Goal: Task Accomplishment & Management: Manage account settings

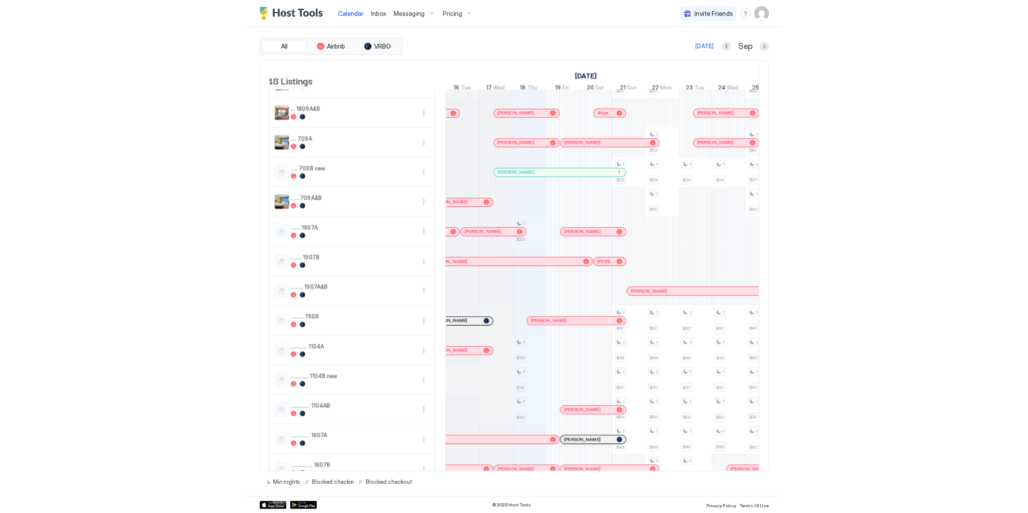
scroll to position [40, 0]
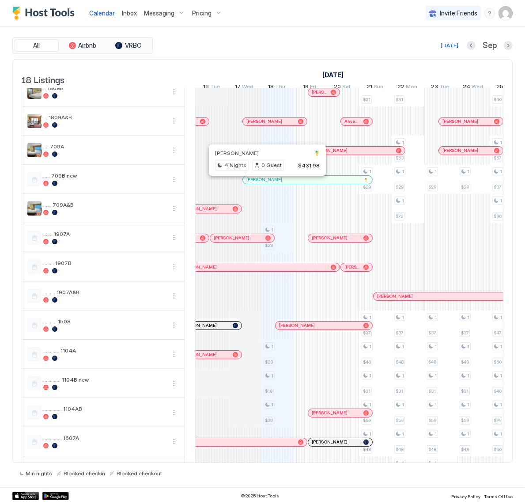
click at [264, 183] on div at bounding box center [264, 179] width 7 height 7
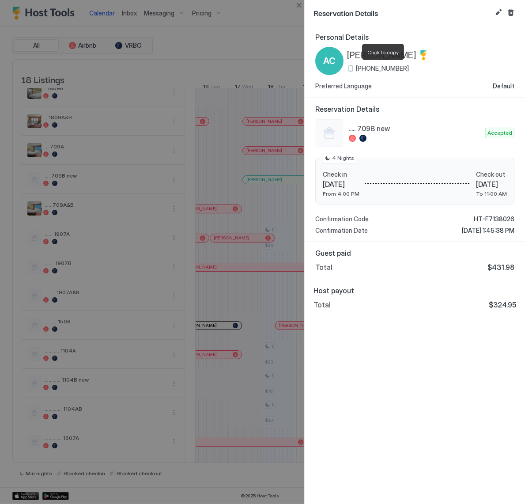
drag, startPoint x: 412, startPoint y: 68, endPoint x: 359, endPoint y: 68, distance: 53.4
click at [359, 68] on div "[PHONE_NUMBER]" at bounding box center [388, 68] width 82 height 8
copy span "[PHONE_NUMBER]"
click at [204, 43] on div at bounding box center [262, 252] width 525 height 504
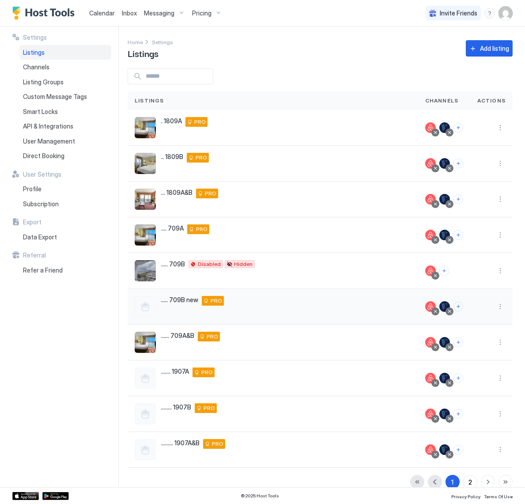
click at [177, 301] on span "..... 709B new" at bounding box center [179, 300] width 37 height 8
click at [34, 50] on span "Listings" at bounding box center [34, 53] width 22 height 8
click at [158, 13] on span "Messaging" at bounding box center [159, 13] width 30 height 8
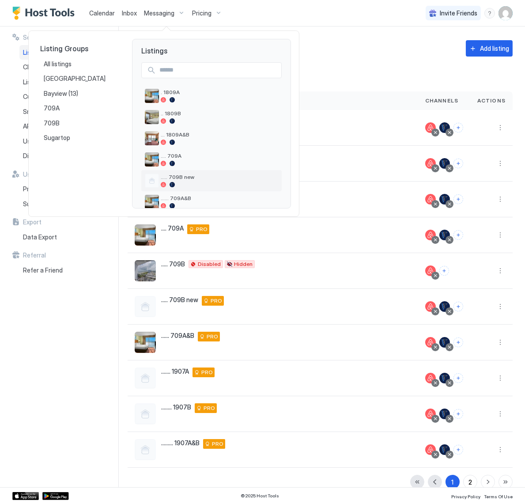
click at [185, 181] on div "..... 709B new" at bounding box center [219, 181] width 117 height 14
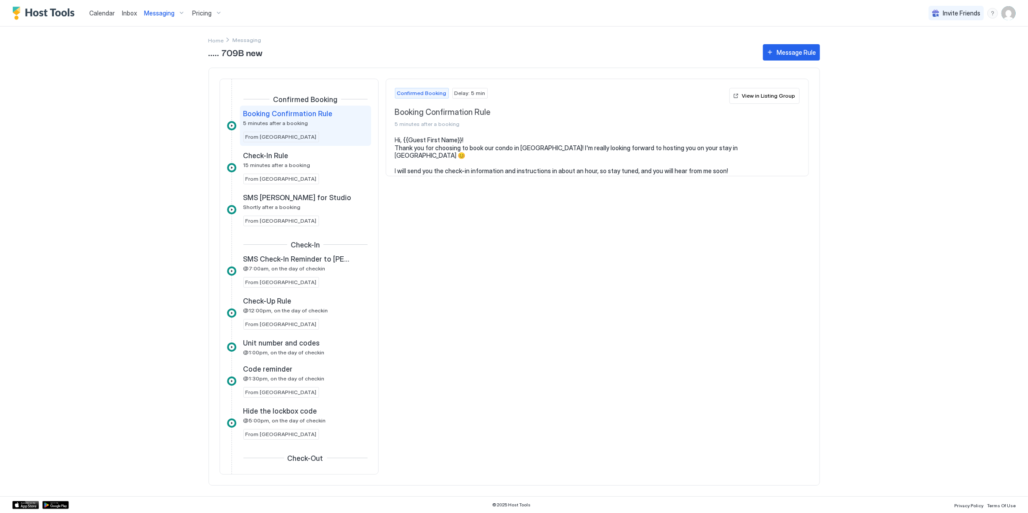
click at [307, 121] on div "Booking Confirmation Rule 5 minutes after a booking" at bounding box center [299, 117] width 112 height 17
click at [296, 174] on div "Check-In Rule 15 minutes after a booking From [GEOGRAPHIC_DATA]" at bounding box center [305, 167] width 124 height 33
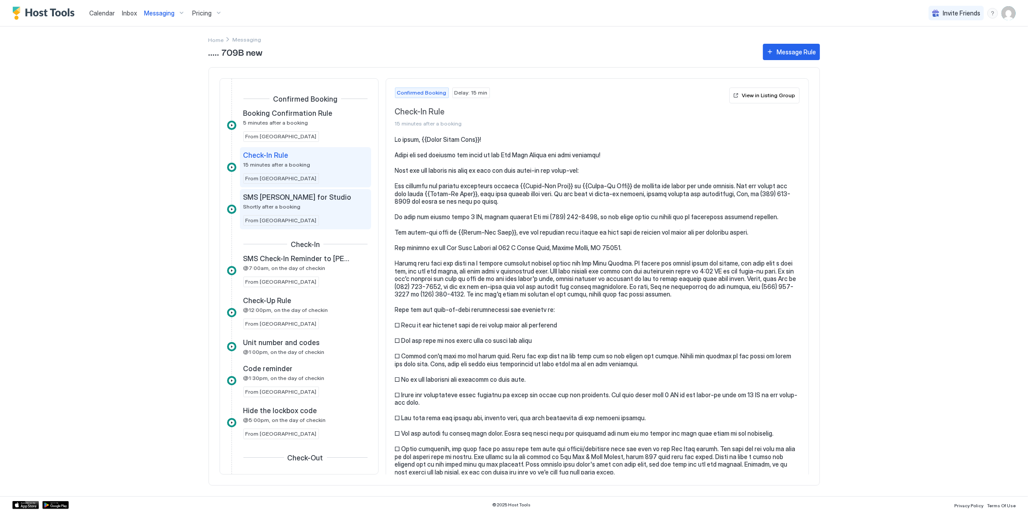
click at [308, 211] on div "SMS [PERSON_NAME] for Studio Shortly after a booking From [GEOGRAPHIC_DATA]" at bounding box center [305, 209] width 124 height 33
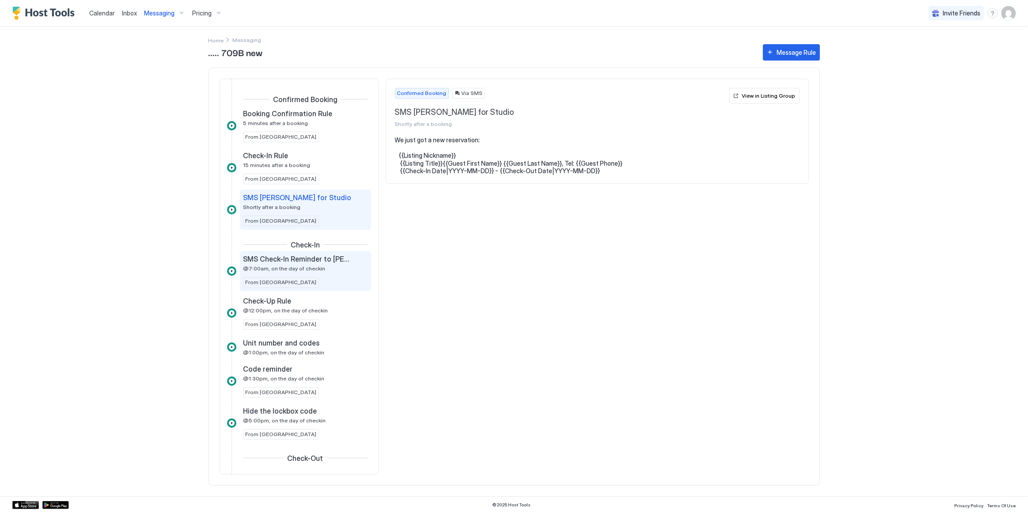
click at [299, 267] on span "@7:00am, on the day of checkin" at bounding box center [284, 268] width 82 height 7
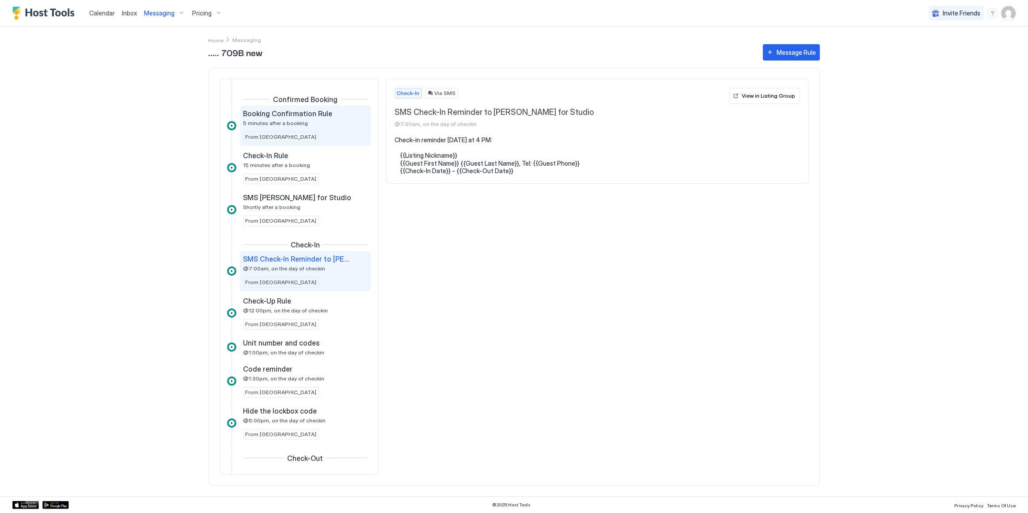
click at [307, 126] on div "Booking Confirmation Rule 5 minutes after a booking From [GEOGRAPHIC_DATA]" at bounding box center [305, 125] width 124 height 33
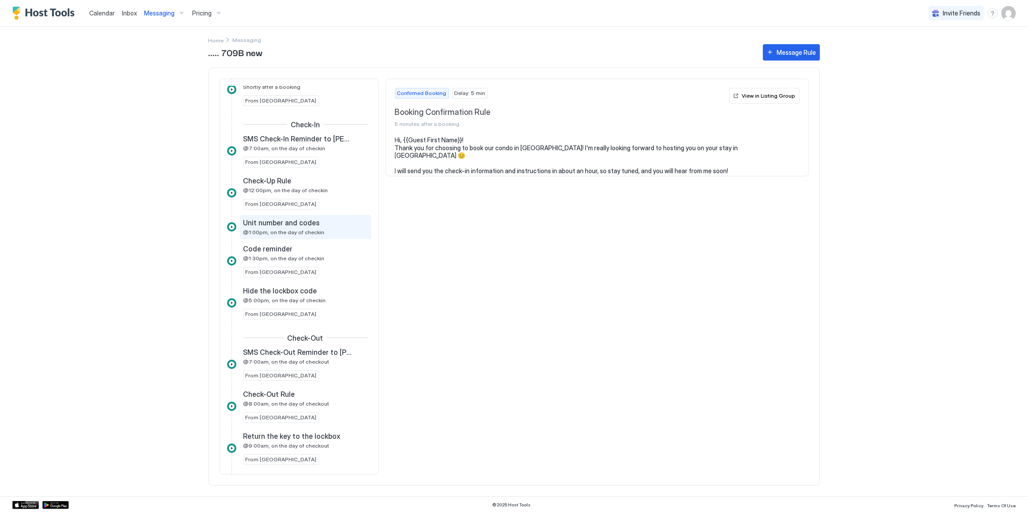
scroll to position [80, 0]
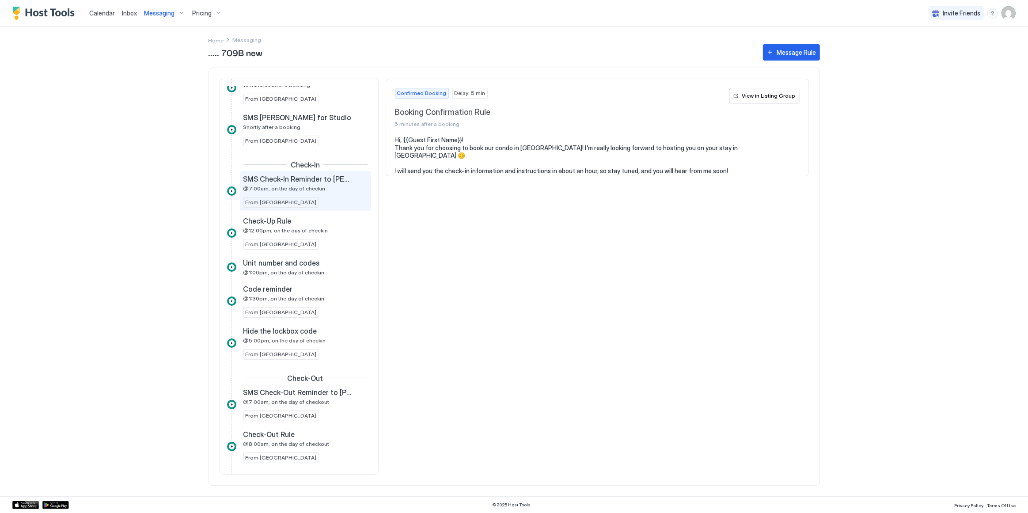
click at [314, 190] on div "SMS Check-In Reminder to [PERSON_NAME] for Studio @7:00am, on the day of checki…" at bounding box center [305, 190] width 124 height 33
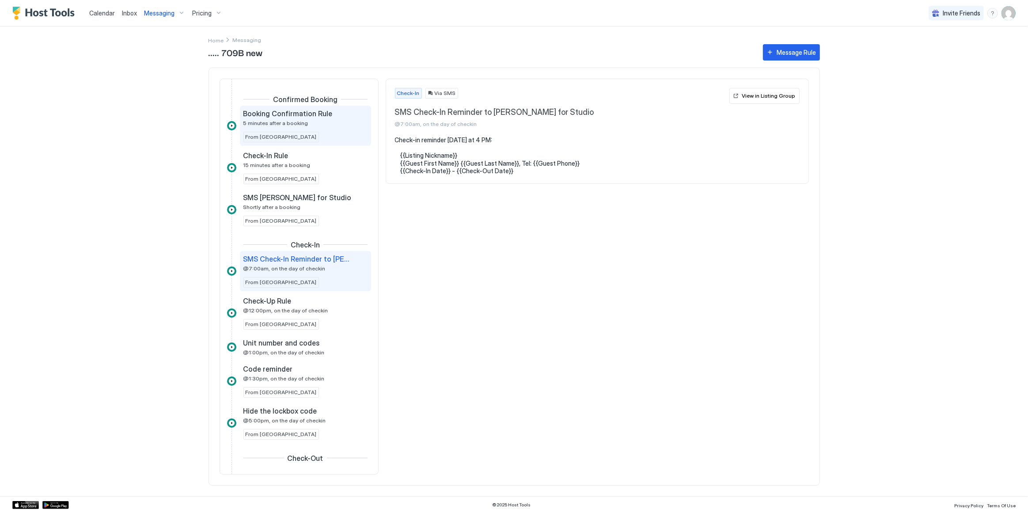
click at [318, 133] on div "Booking Confirmation Rule 5 minutes after a booking From [GEOGRAPHIC_DATA]" at bounding box center [305, 125] width 124 height 33
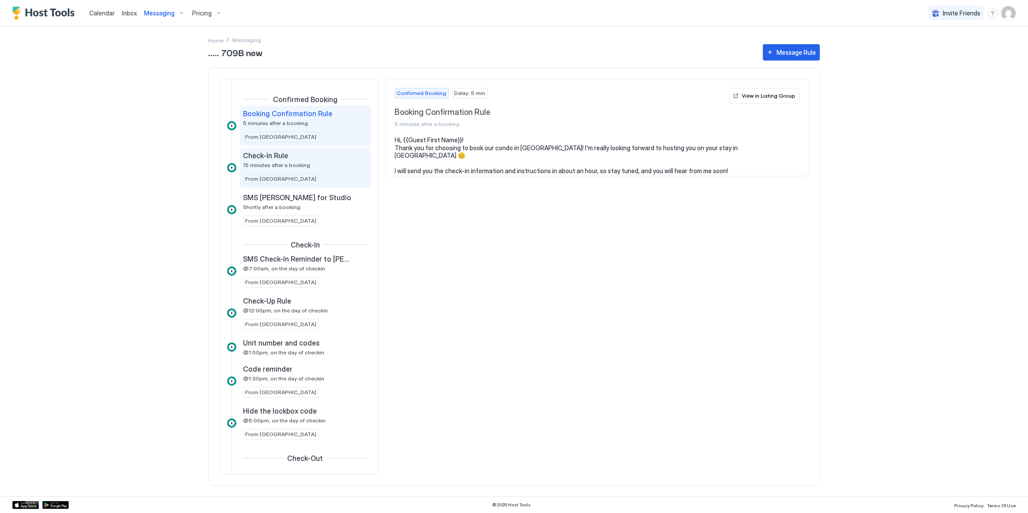
click at [329, 168] on div "Check-In Rule 15 minutes after a booking From [GEOGRAPHIC_DATA]" at bounding box center [305, 167] width 124 height 33
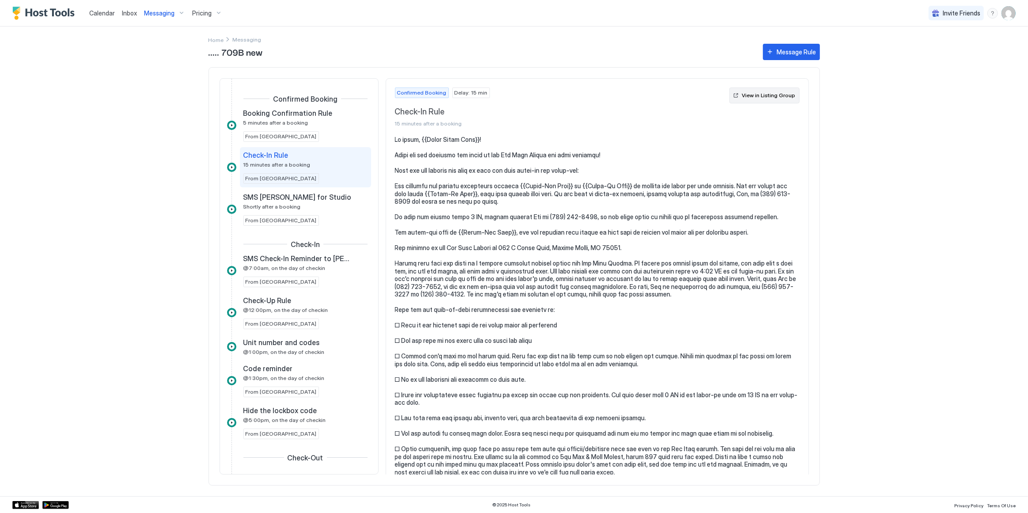
click at [525, 97] on div "View in Listing Group" at bounding box center [768, 95] width 53 height 8
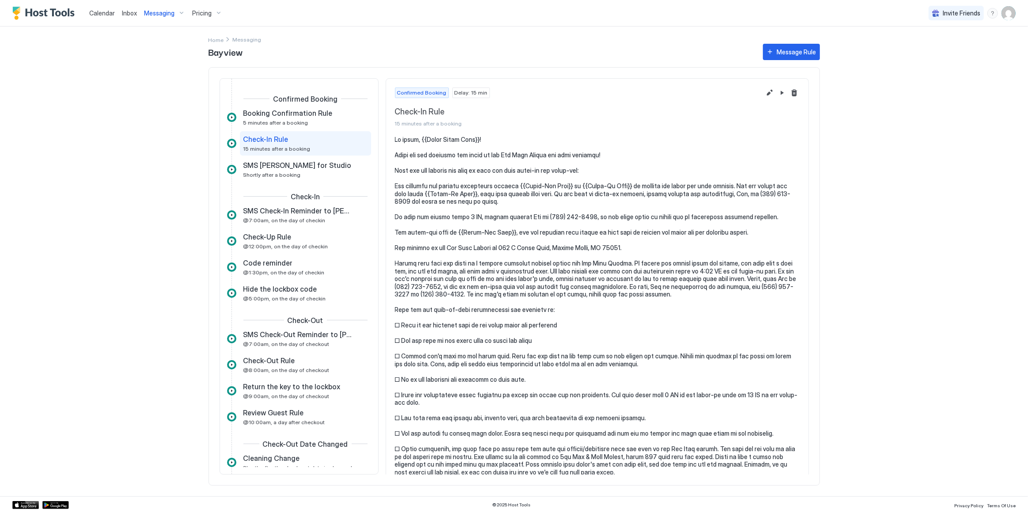
click at [525, 372] on pre at bounding box center [597, 522] width 404 height 773
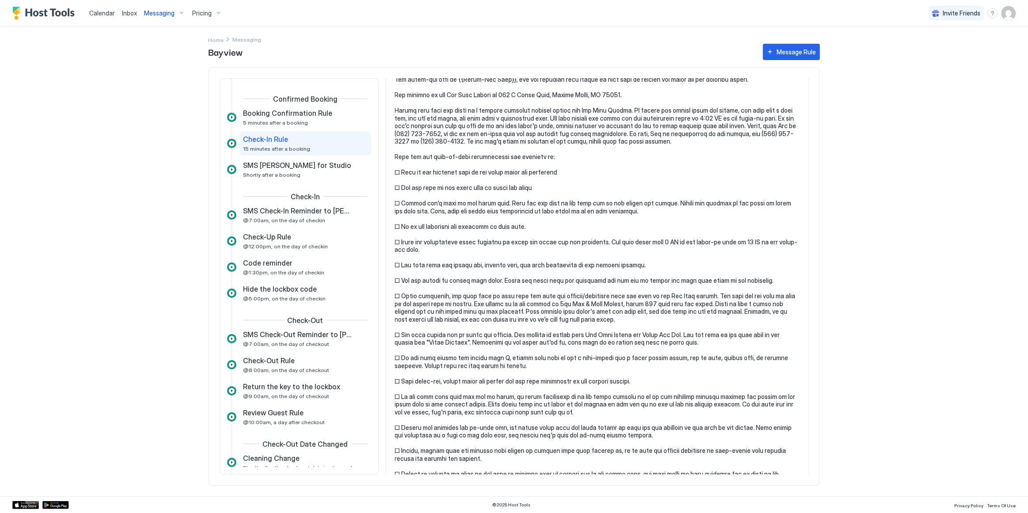
scroll to position [394, 0]
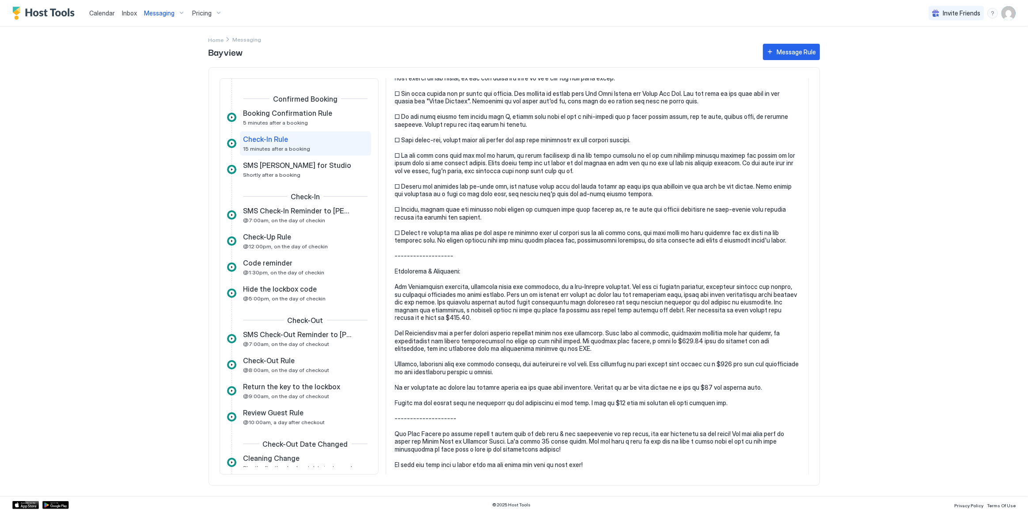
click at [107, 15] on span "Calendar" at bounding box center [102, 13] width 26 height 8
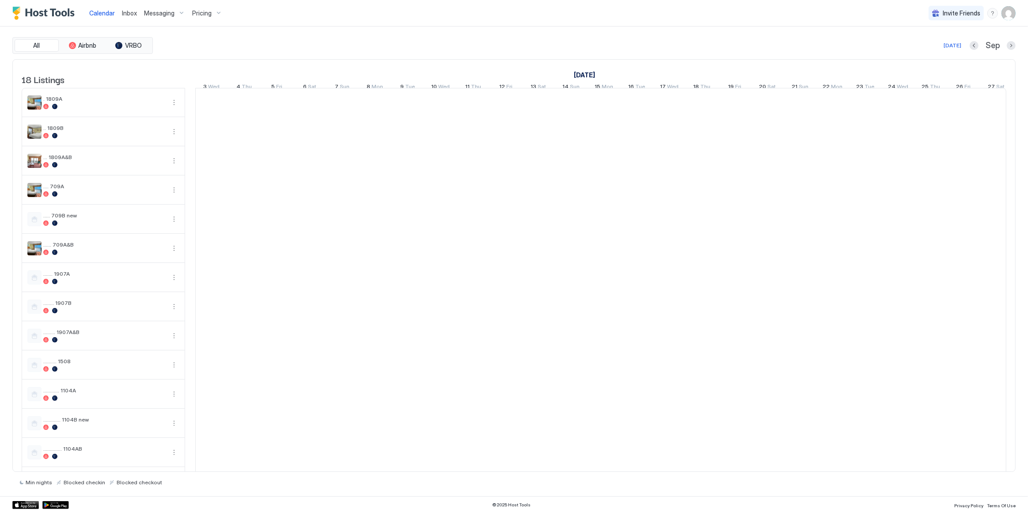
scroll to position [0, 490]
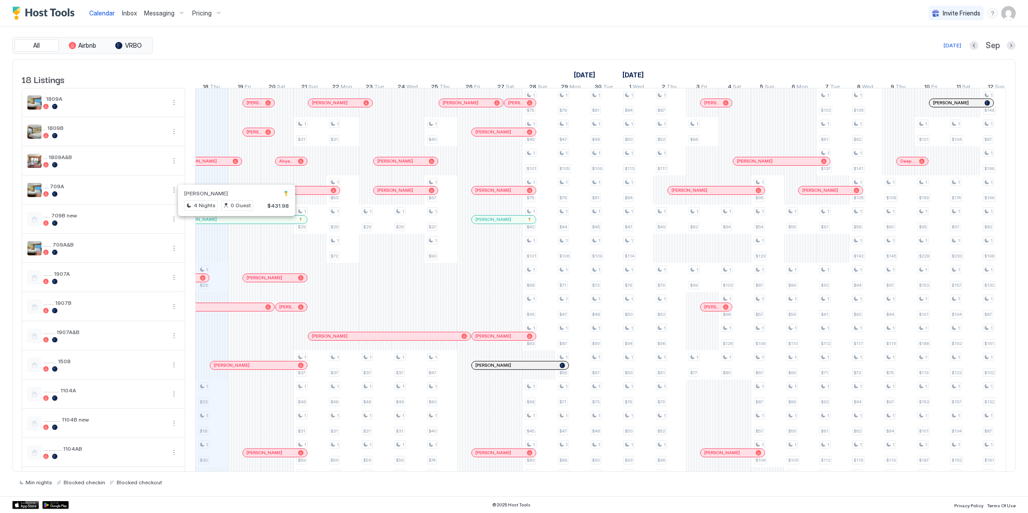
click at [233, 223] on div at bounding box center [234, 219] width 7 height 7
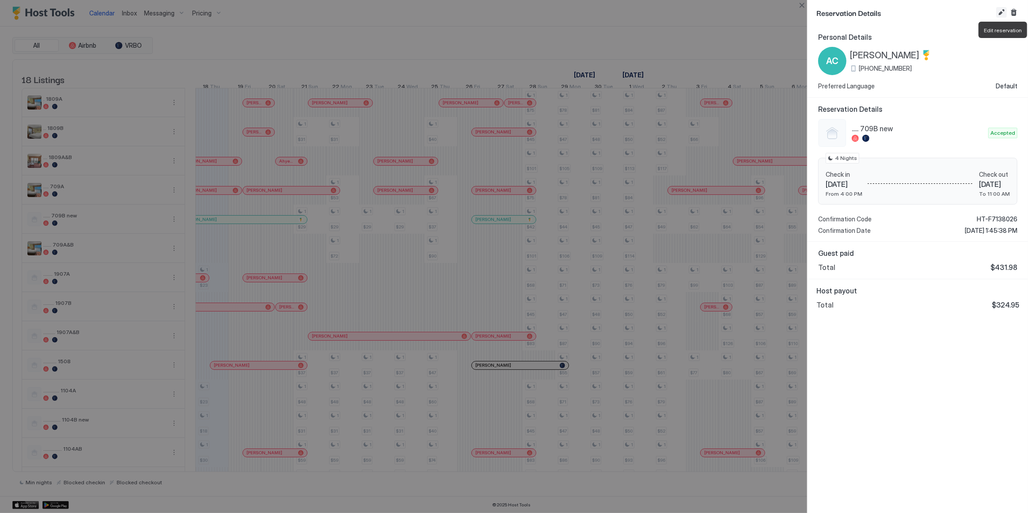
click at [525, 11] on button "Edit reservation" at bounding box center [1001, 12] width 11 height 11
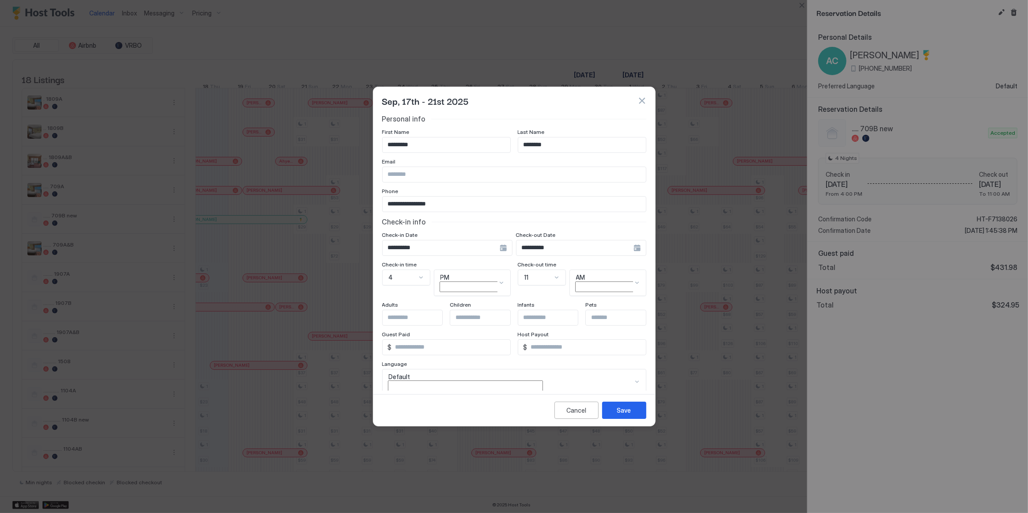
click at [525, 100] on button "button" at bounding box center [641, 100] width 9 height 9
